Goal: Information Seeking & Learning: Learn about a topic

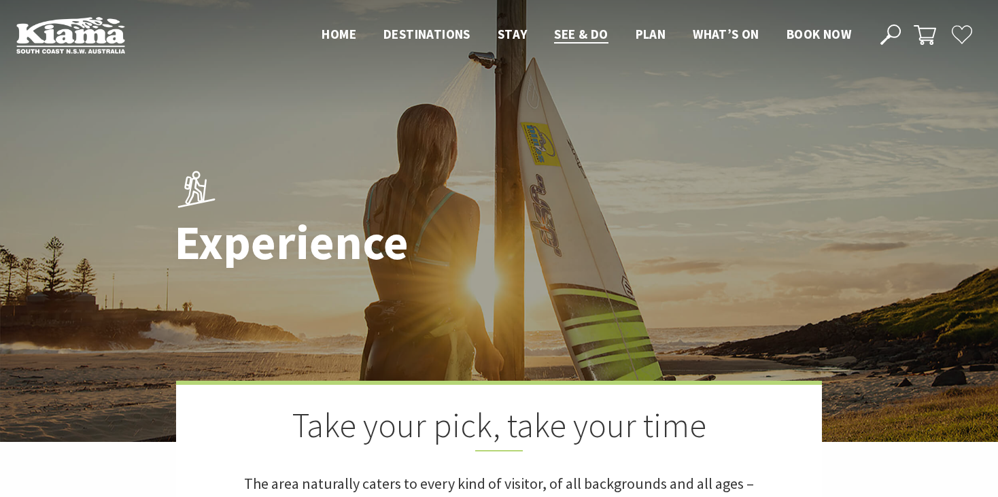
click at [48, 440] on div at bounding box center [499, 221] width 998 height 442
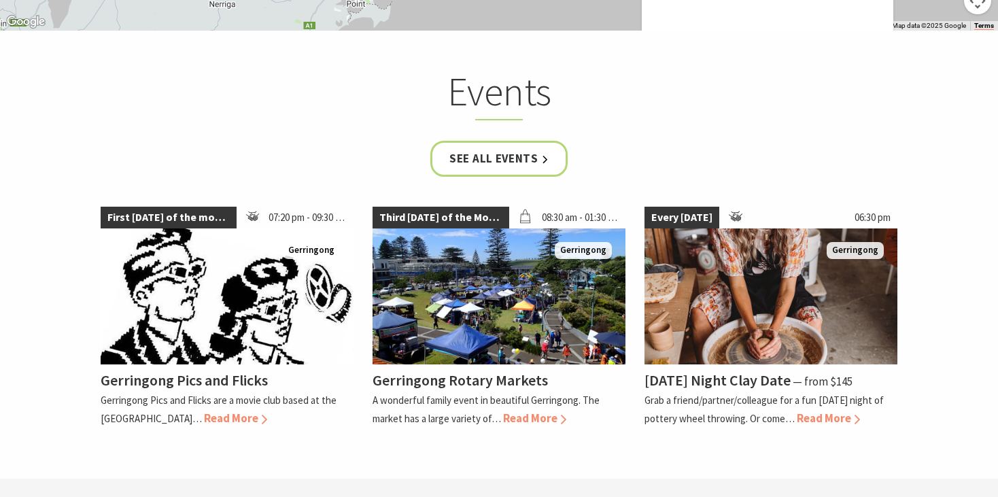
scroll to position [3099, 0]
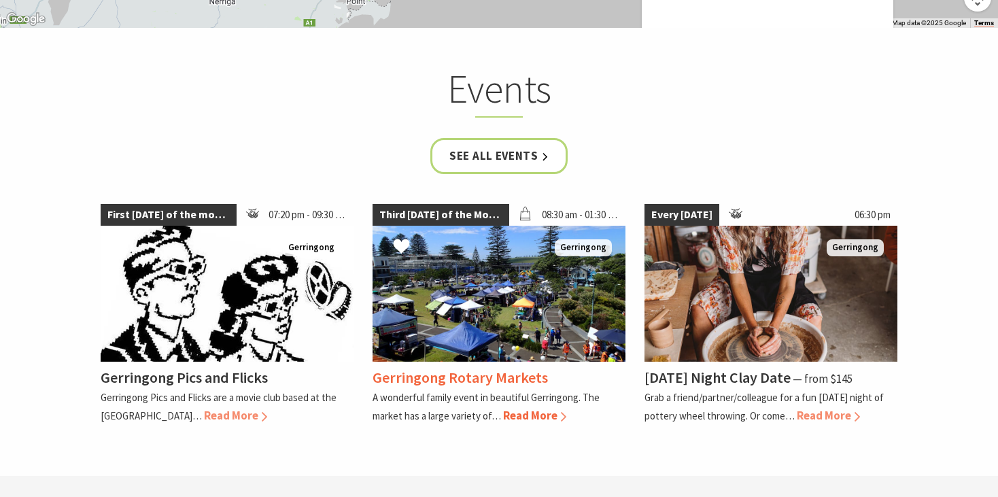
click at [491, 204] on span "Third [DATE] of the Month" at bounding box center [440, 215] width 137 height 22
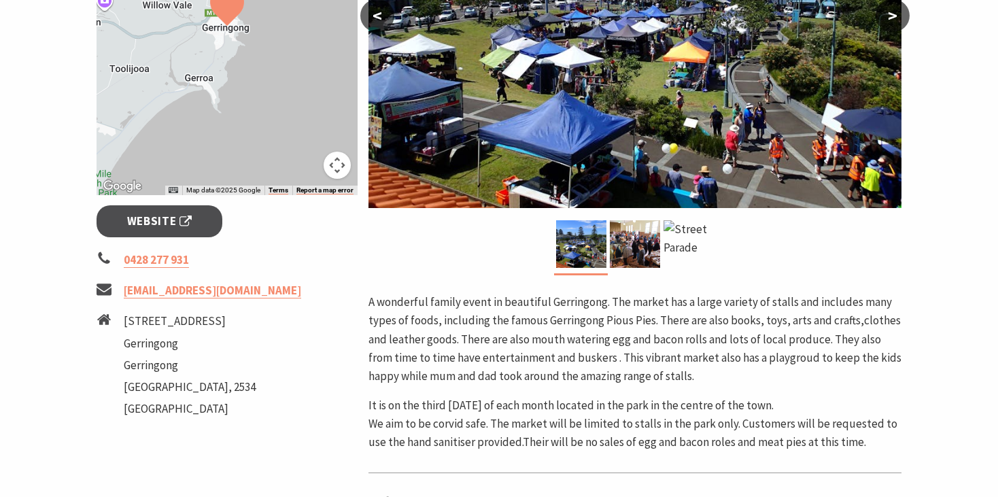
scroll to position [462, 0]
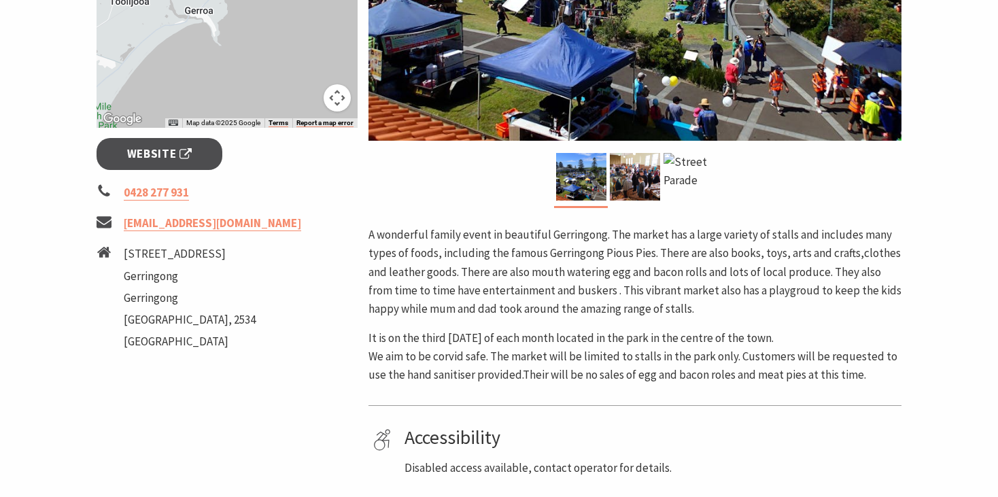
click at [41, 396] on section "Home Events Markets Gerringong Rotary Markets Gerringong Rotary Markets Third […" at bounding box center [499, 137] width 998 height 1052
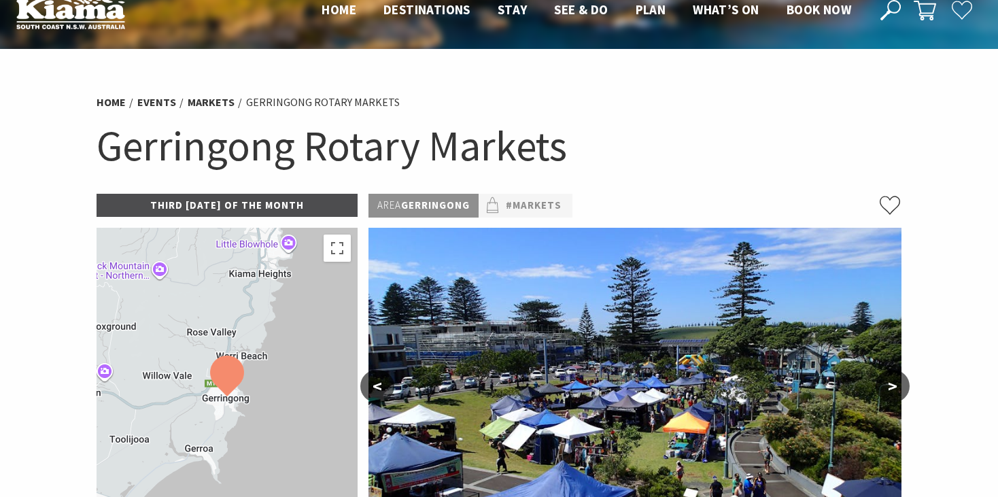
scroll to position [0, 0]
